Goal: Navigation & Orientation: Find specific page/section

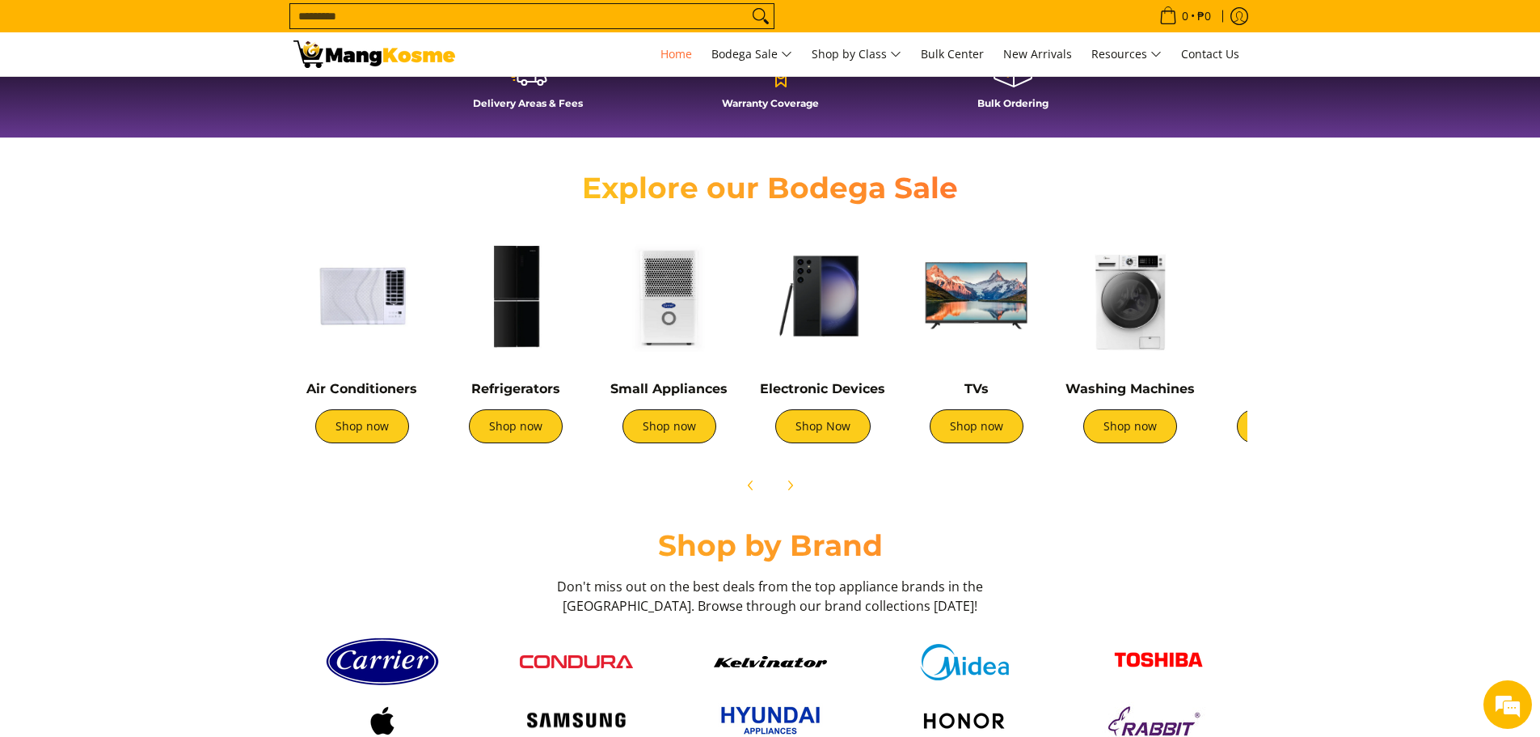
scroll to position [0, 1286]
click at [788, 485] on icon "Next" at bounding box center [790, 485] width 13 height 13
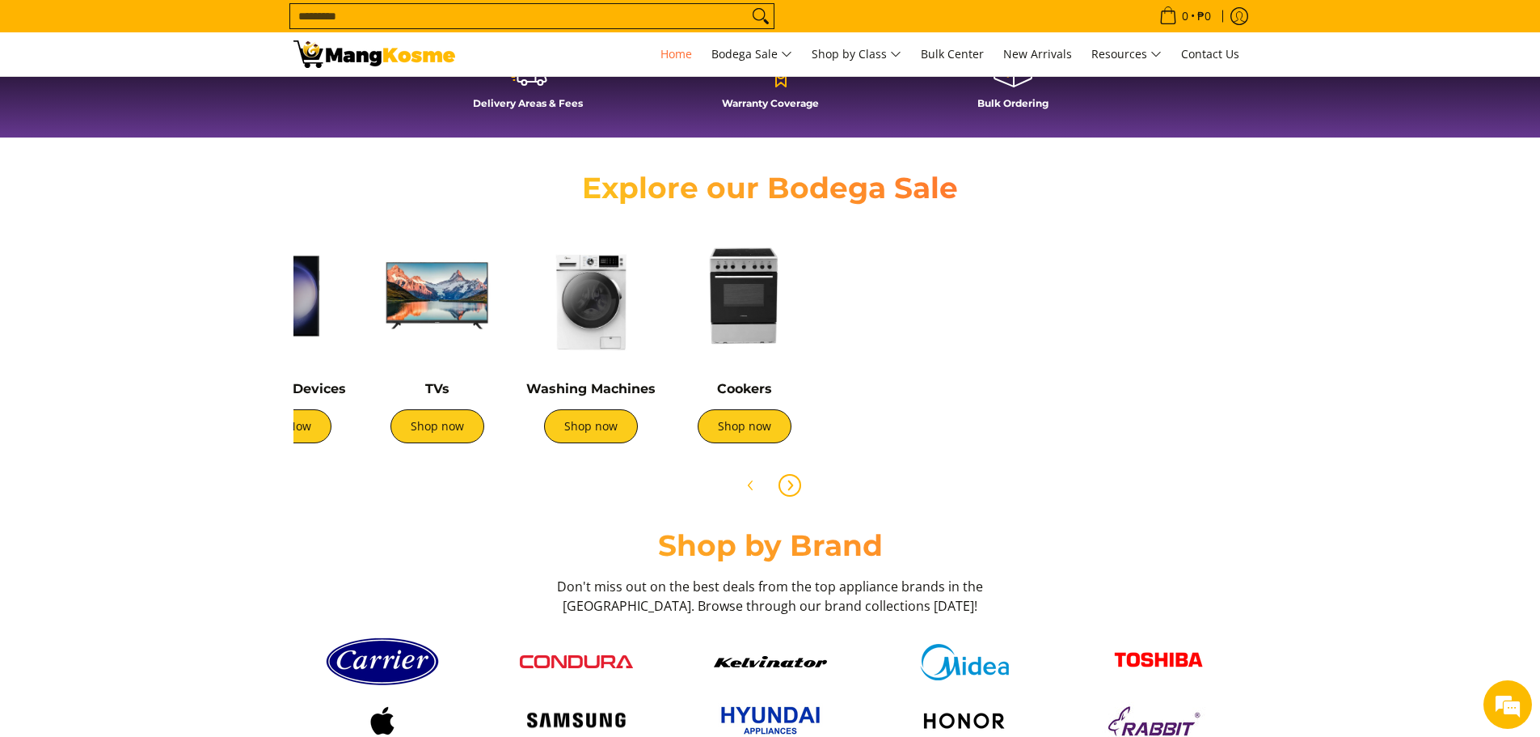
scroll to position [0, 539]
click at [581, 421] on link "Shop now" at bounding box center [591, 426] width 94 height 34
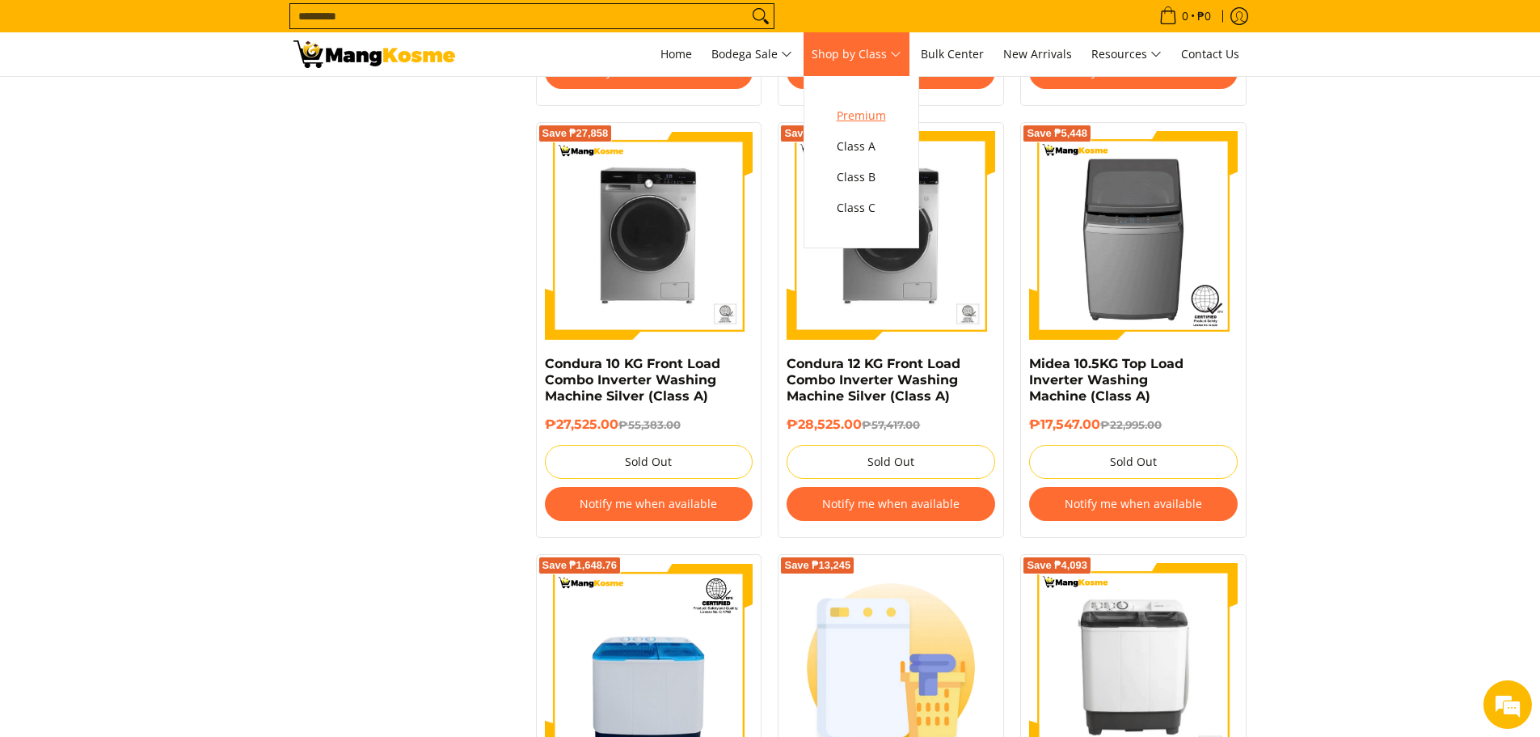
click at [864, 108] on span "Premium" at bounding box center [861, 116] width 49 height 20
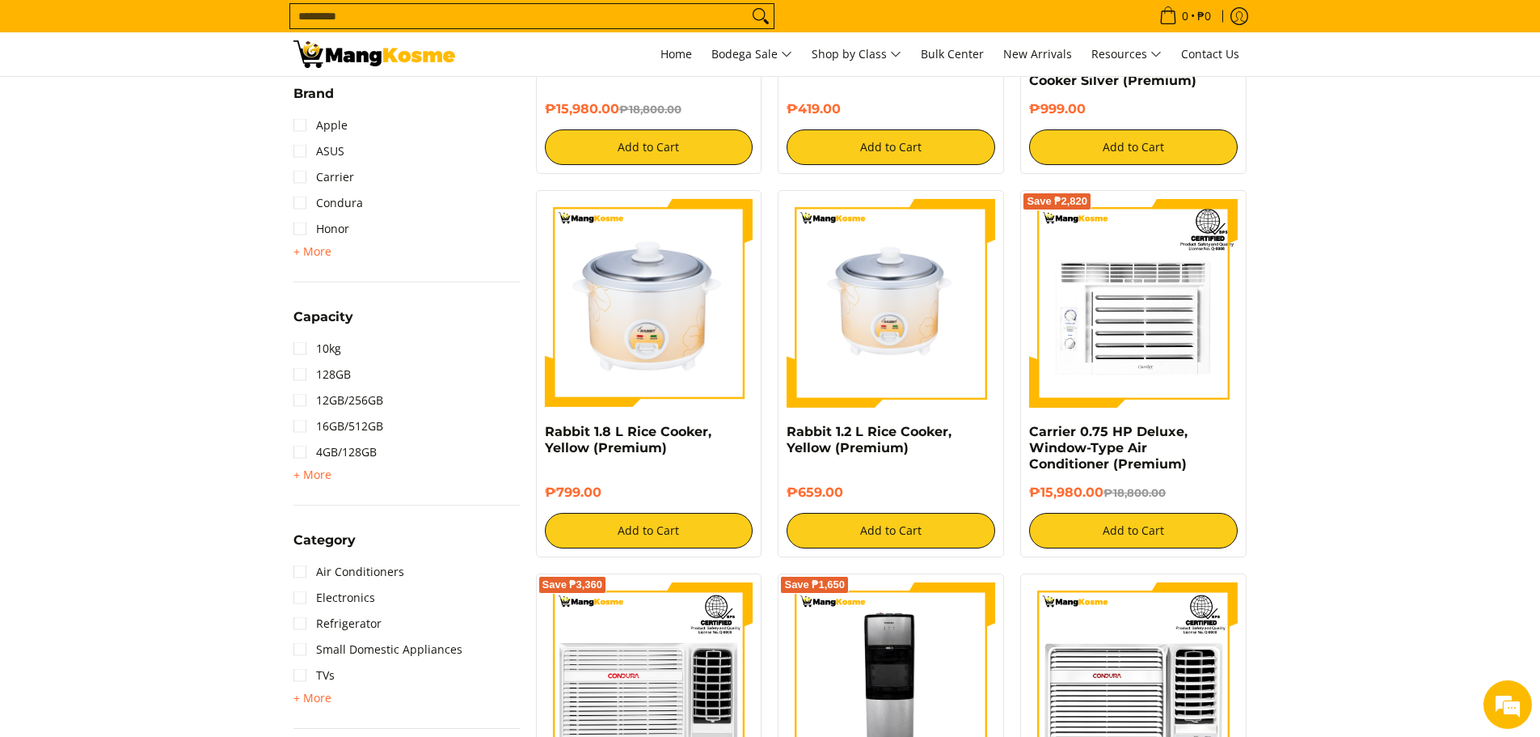
scroll to position [809, 0]
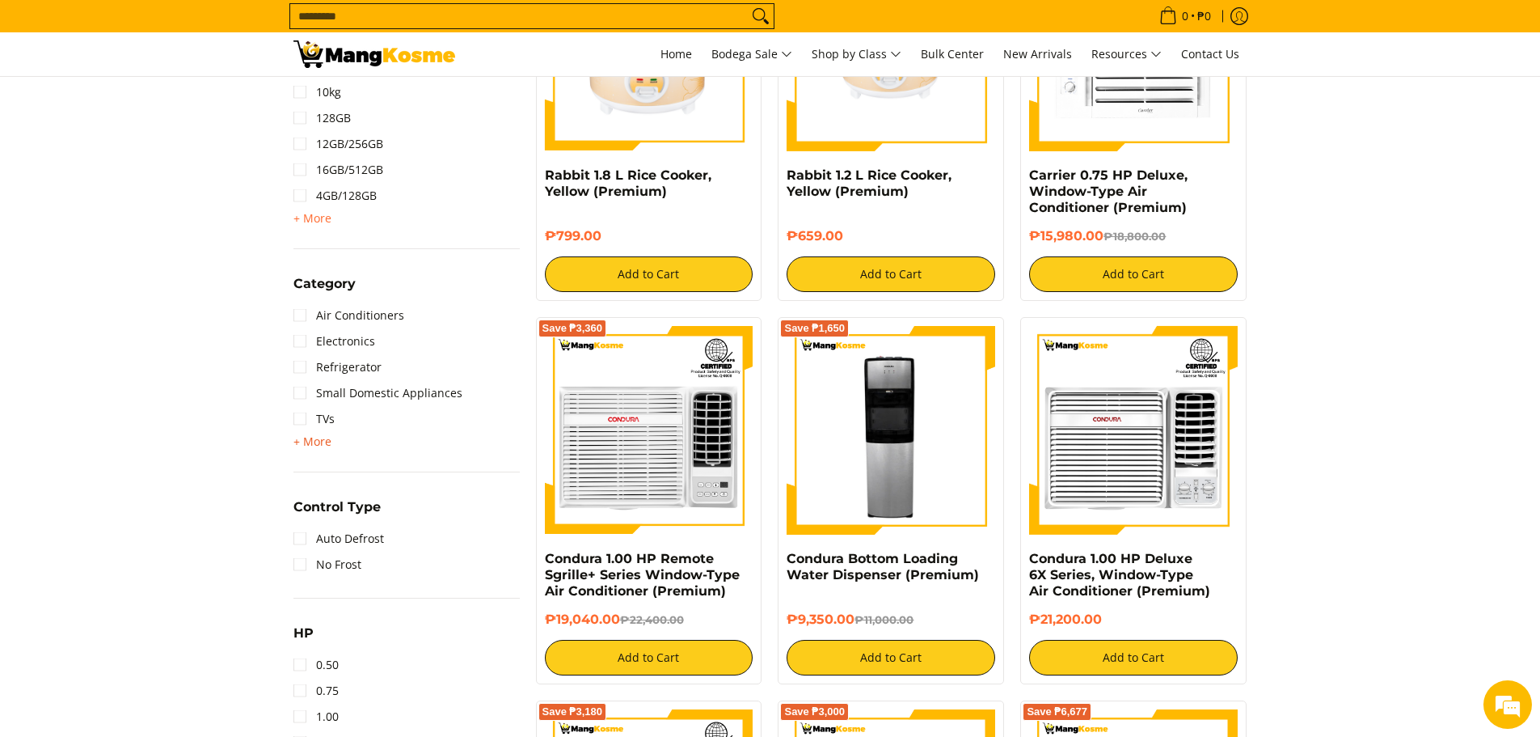
click at [300, 439] on span "+ More" at bounding box center [313, 441] width 38 height 13
click at [300, 446] on link "Washing Machine" at bounding box center [354, 445] width 120 height 26
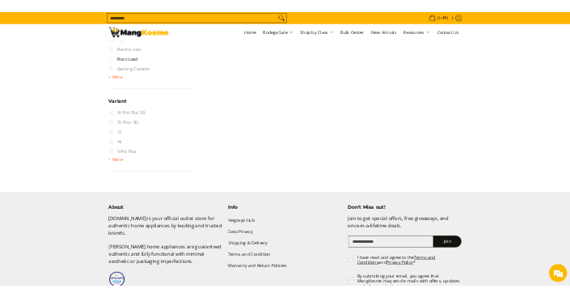
scroll to position [2237, 0]
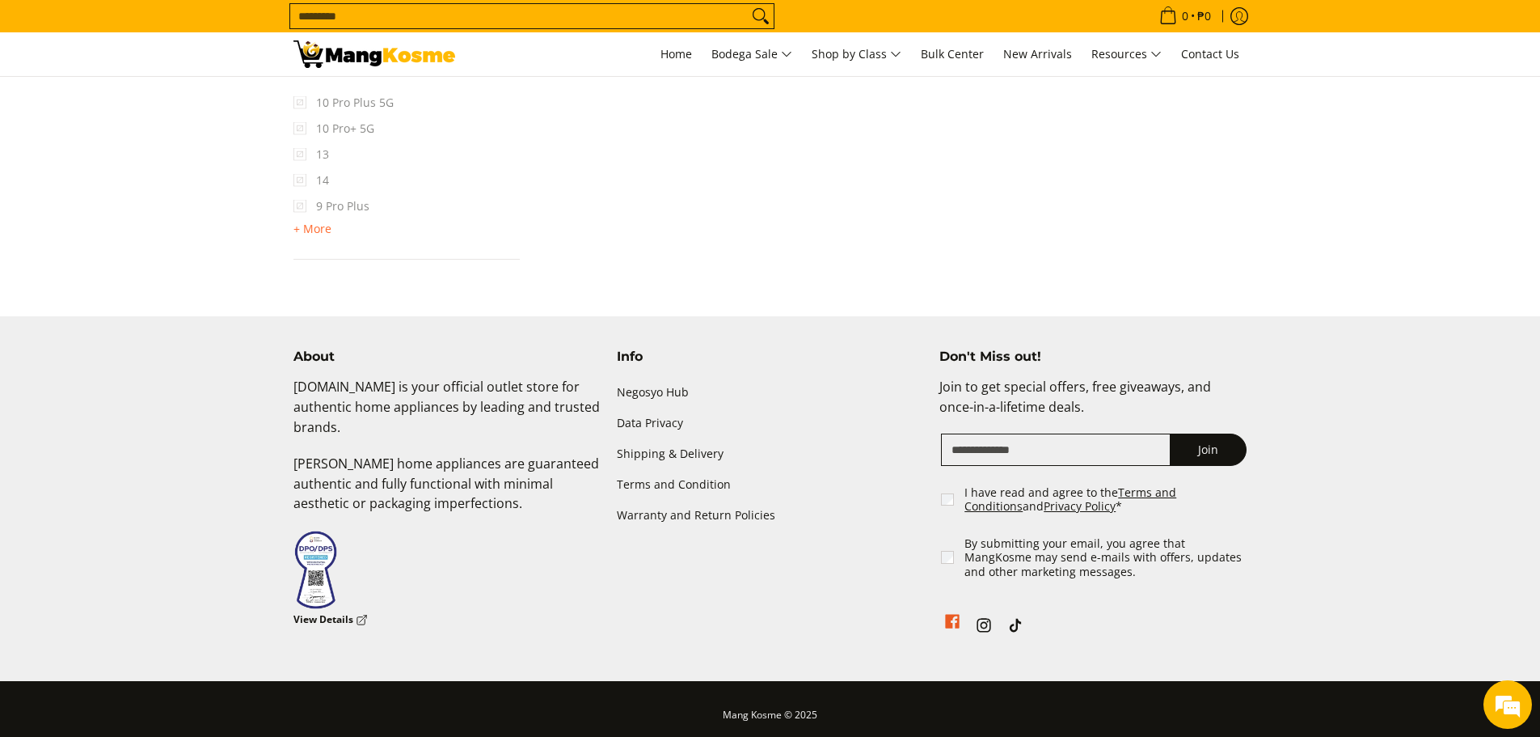
click at [950, 623] on icon "See Mang Kosme on Facebook" at bounding box center [953, 622] width 14 height 14
